Goal: Communication & Community: Answer question/provide support

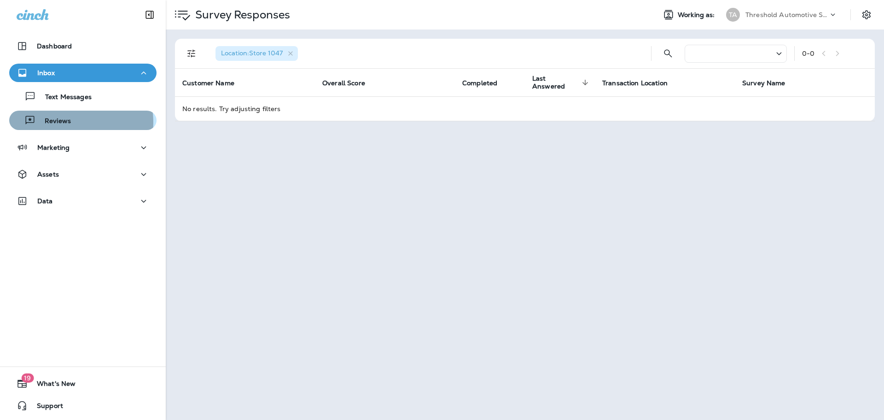
click at [68, 122] on p "Reviews" at bounding box center [52, 121] width 35 height 9
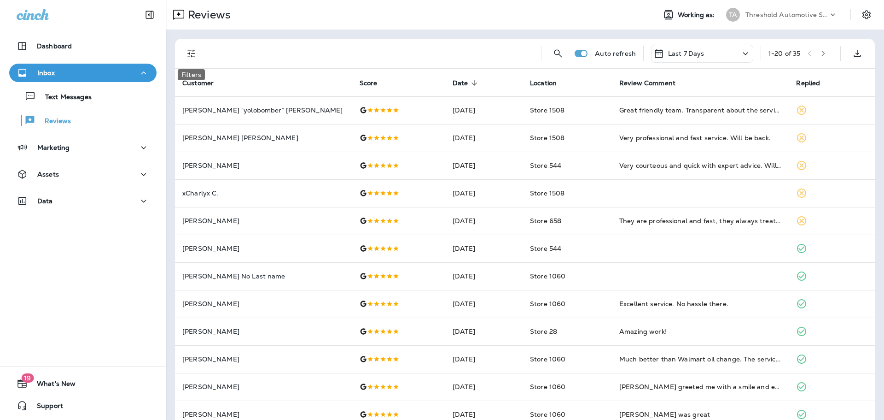
click at [188, 49] on icon "Filters" at bounding box center [191, 53] width 11 height 11
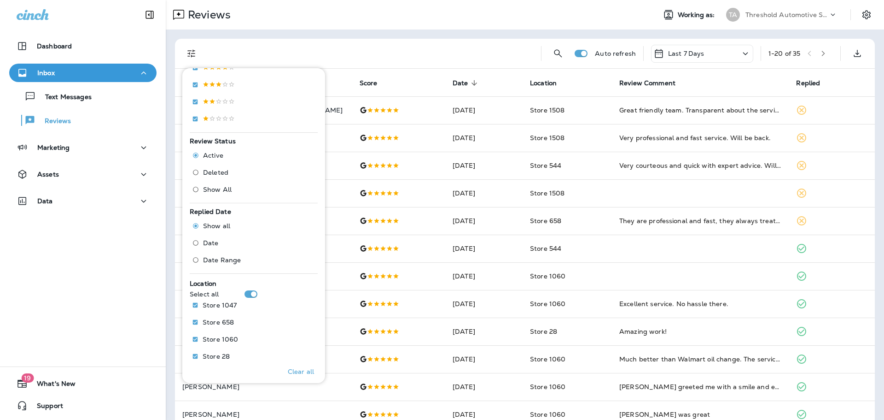
scroll to position [265, 0]
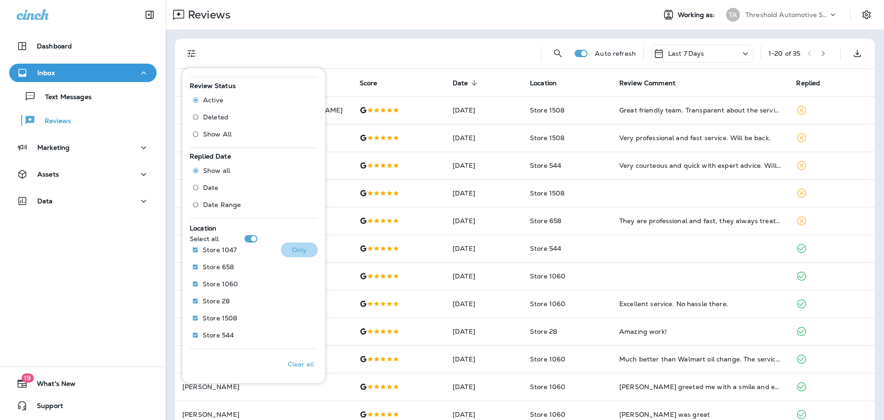
click at [295, 248] on p "Only" at bounding box center [299, 249] width 15 height 7
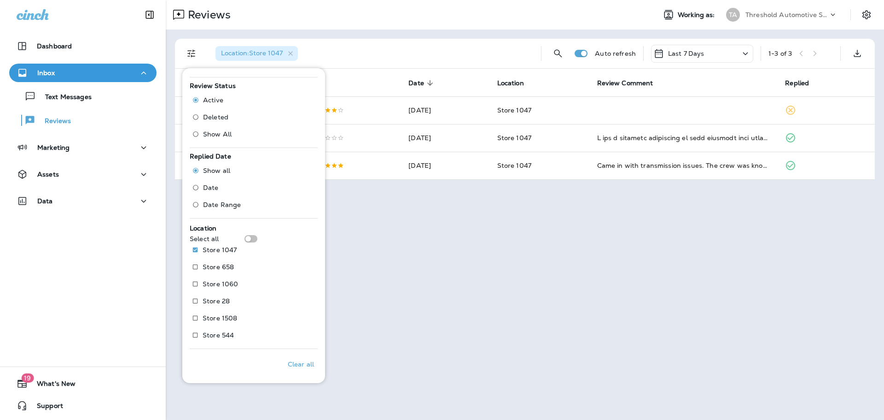
click at [516, 292] on div "Reviews Working as: TA Threshold Automotive Service dba Grease Monkey Location …" at bounding box center [525, 210] width 718 height 420
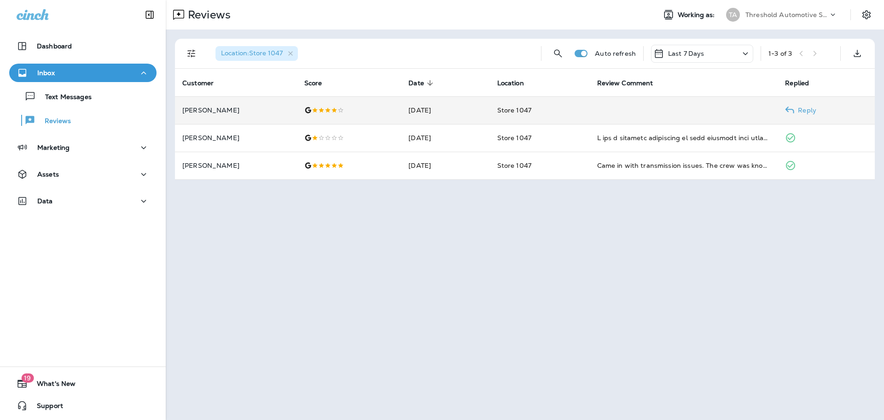
click at [811, 111] on p "Reply" at bounding box center [805, 109] width 22 height 7
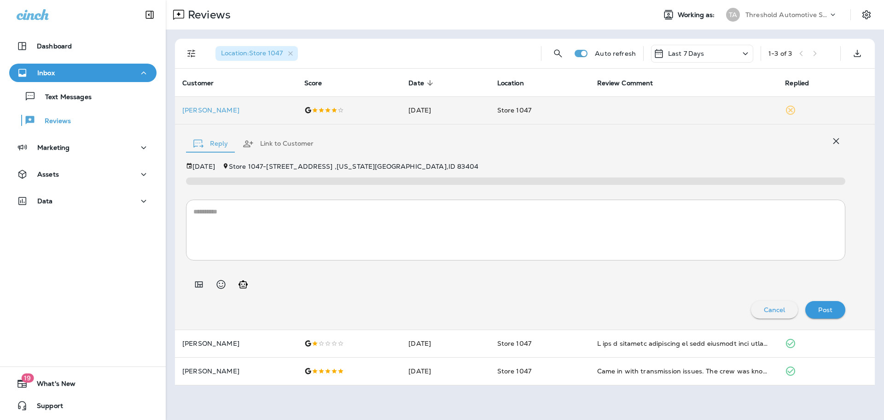
click at [242, 215] on textarea at bounding box center [515, 230] width 645 height 46
click at [247, 285] on icon "Generate AI response" at bounding box center [243, 284] width 9 height 8
type textarea "**********"
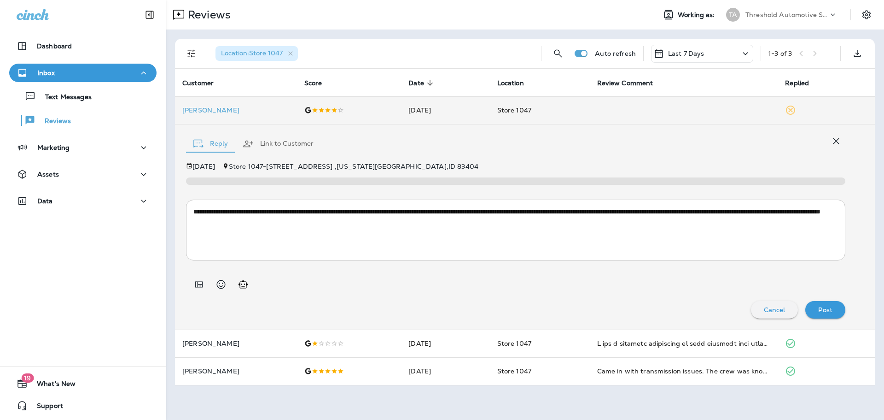
click at [827, 310] on p "Post" at bounding box center [825, 309] width 14 height 7
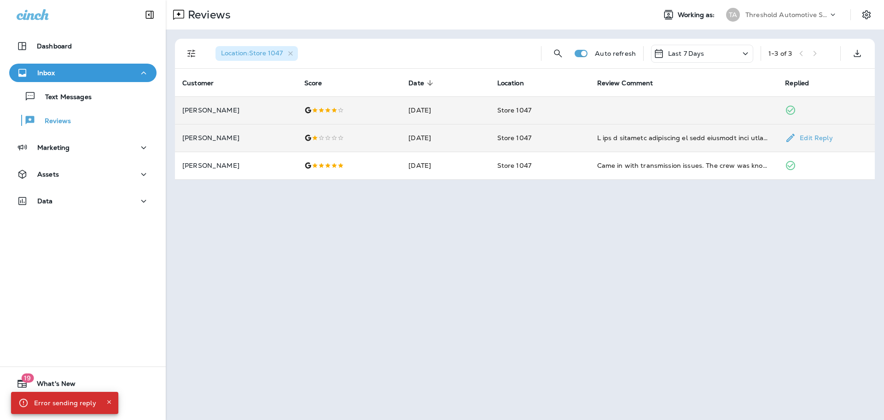
click at [804, 133] on td "Edit Reply" at bounding box center [826, 138] width 97 height 28
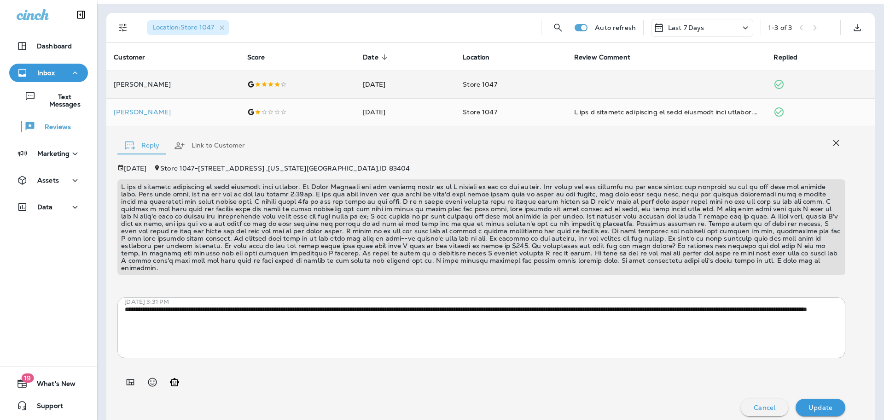
click at [834, 143] on icon "button" at bounding box center [837, 143] width 6 height 6
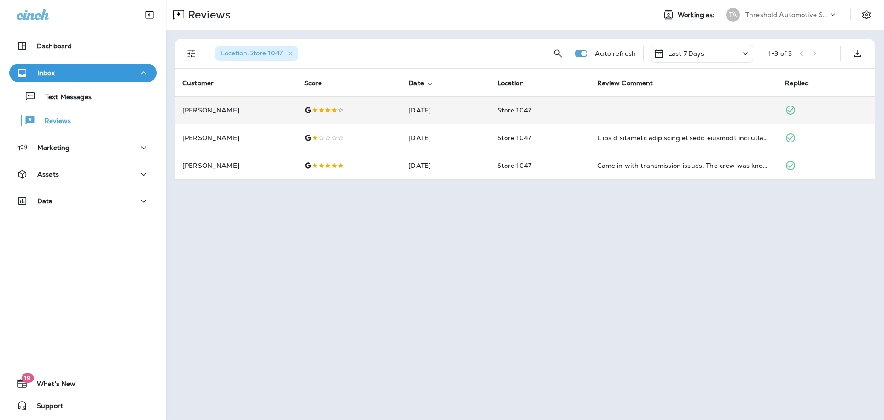
scroll to position [0, 0]
